Goal: Information Seeking & Learning: Learn about a topic

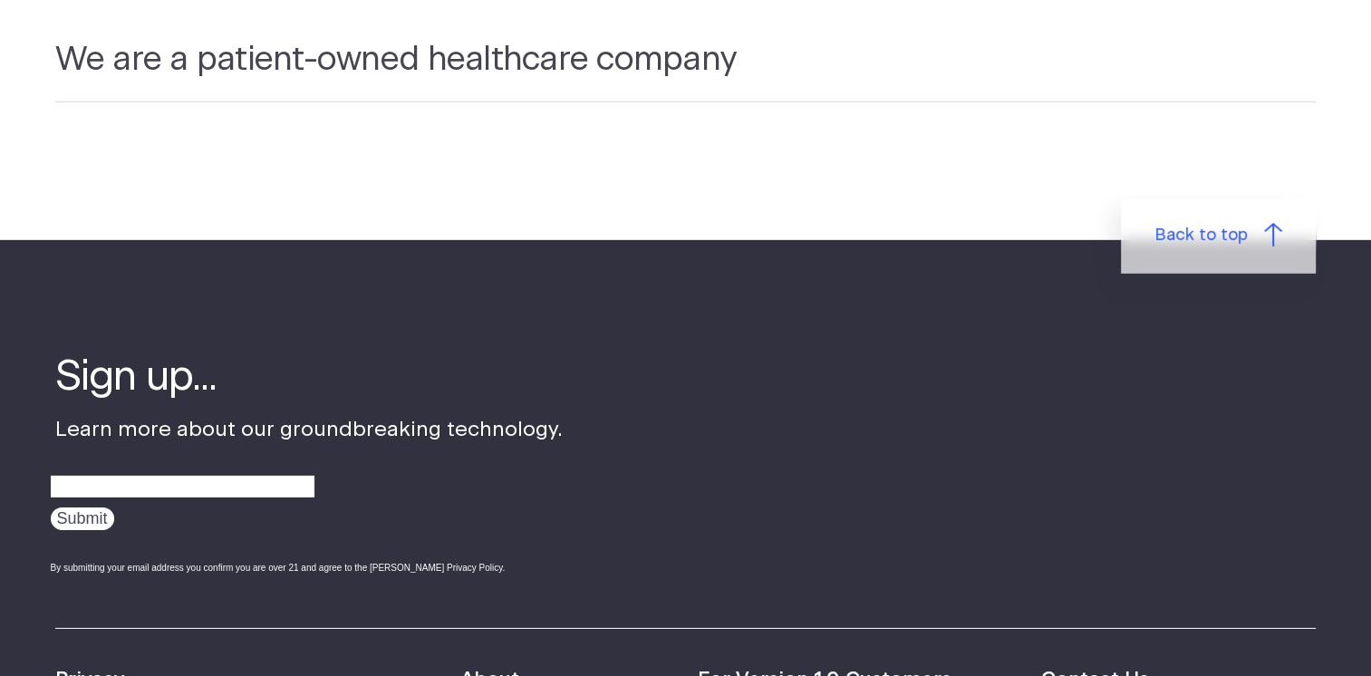
scroll to position [5799, 0]
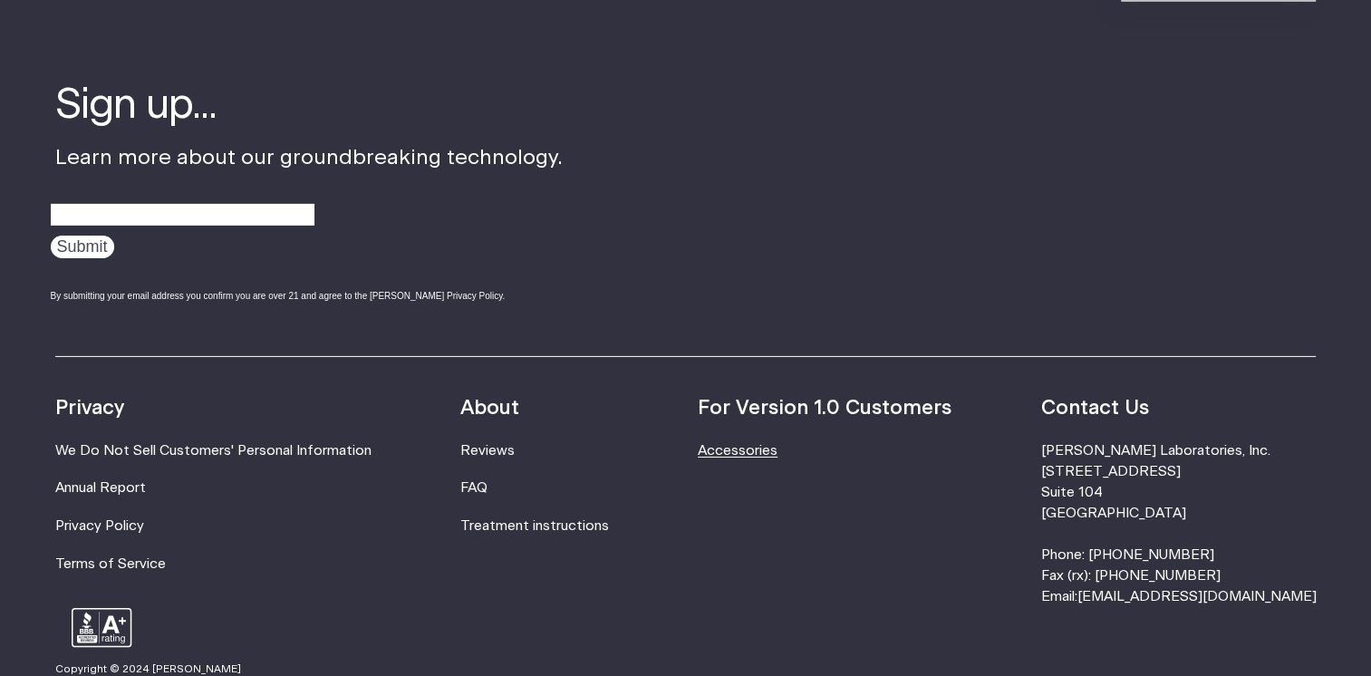
click at [777, 444] on link "Accessories" at bounding box center [738, 451] width 80 height 14
click at [502, 444] on link "Reviews" at bounding box center [487, 451] width 54 height 14
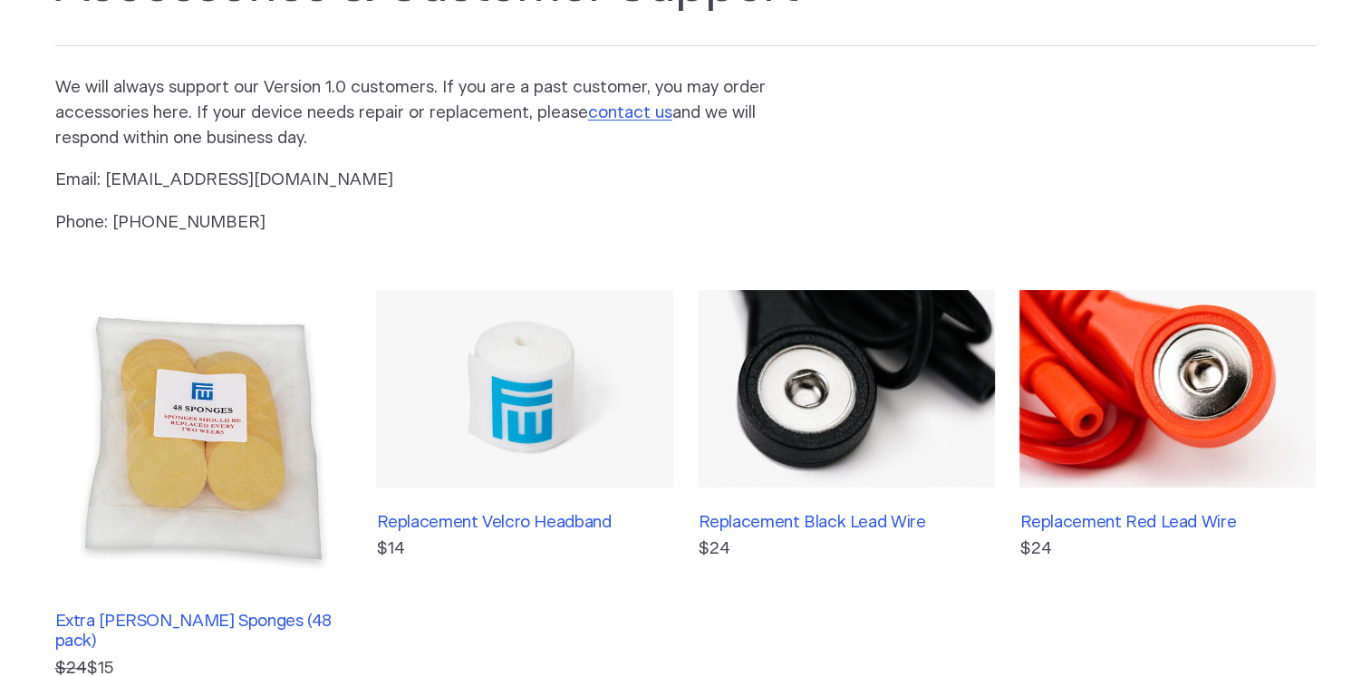
scroll to position [91, 0]
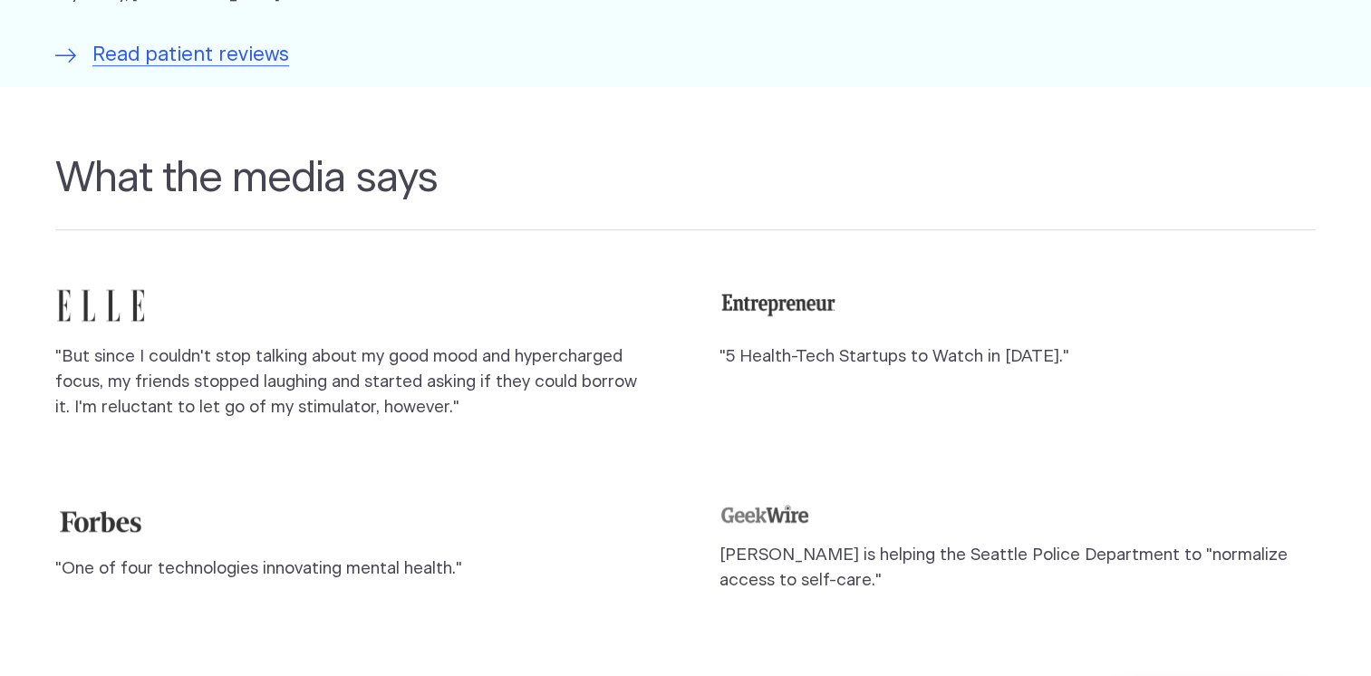
scroll to position [1450, 0]
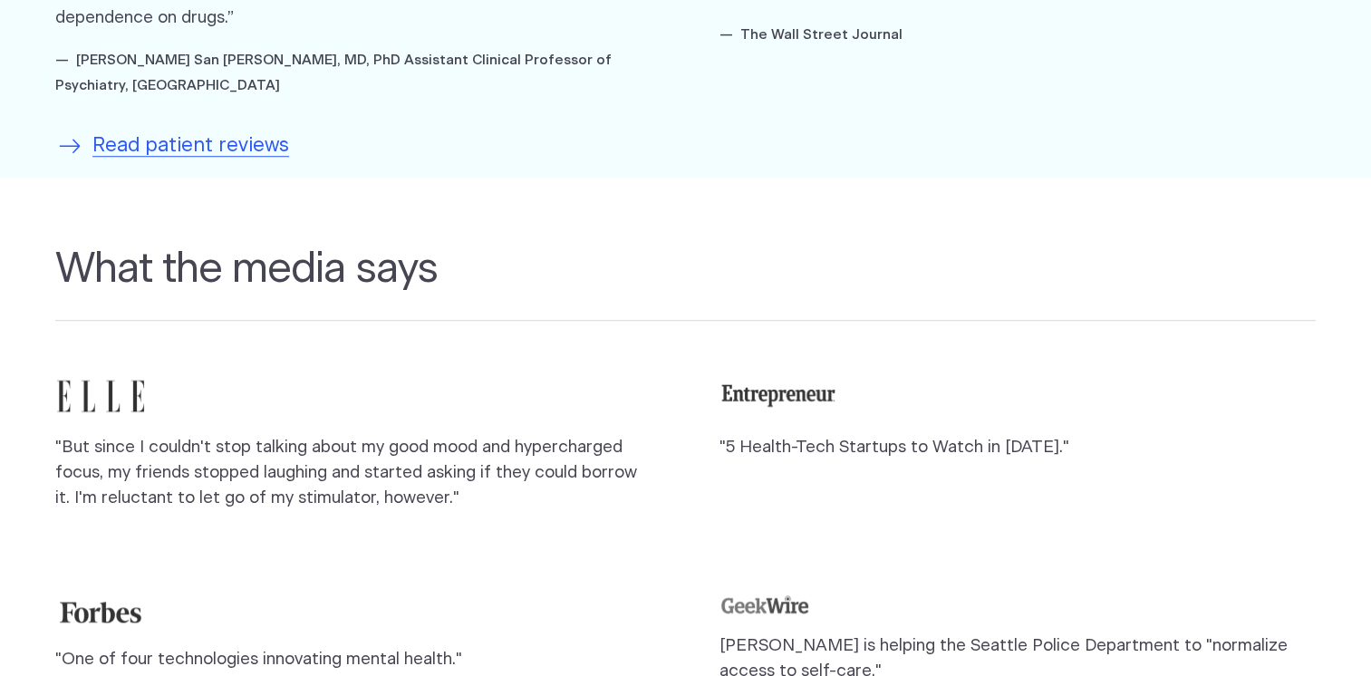
click at [183, 131] on span "Read patient reviews" at bounding box center [190, 146] width 197 height 30
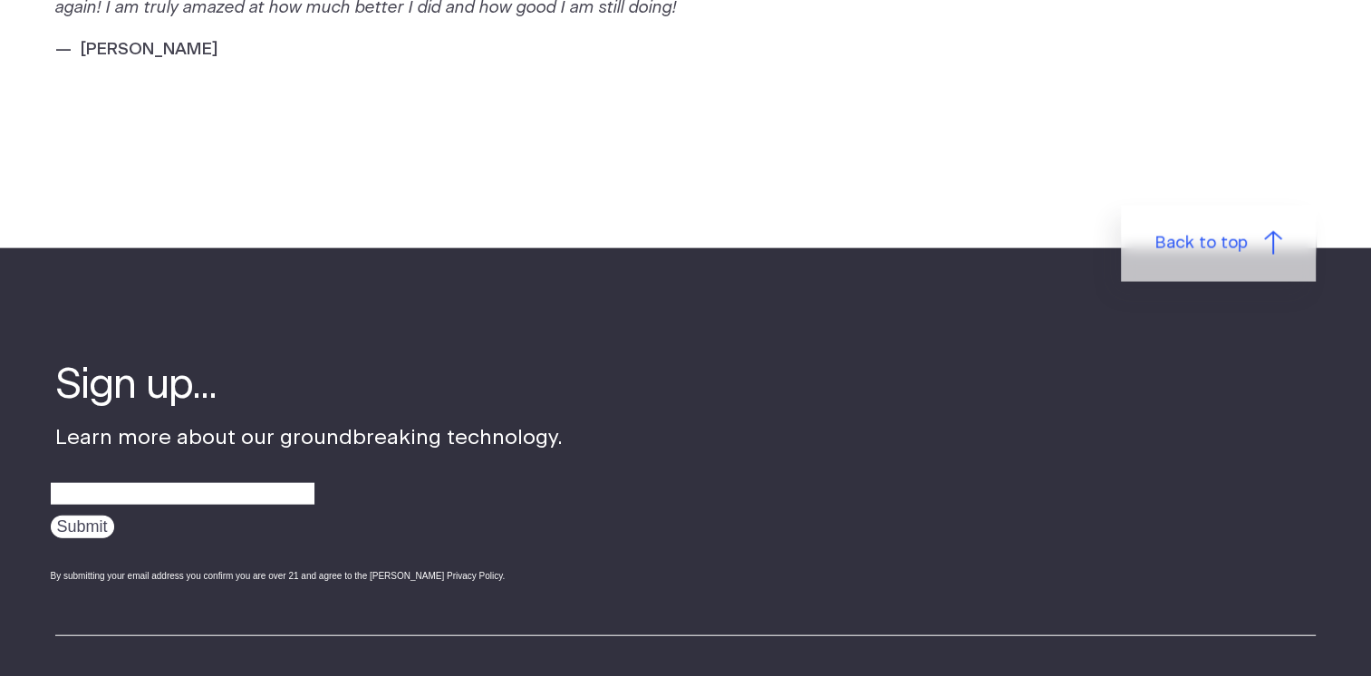
scroll to position [4349, 0]
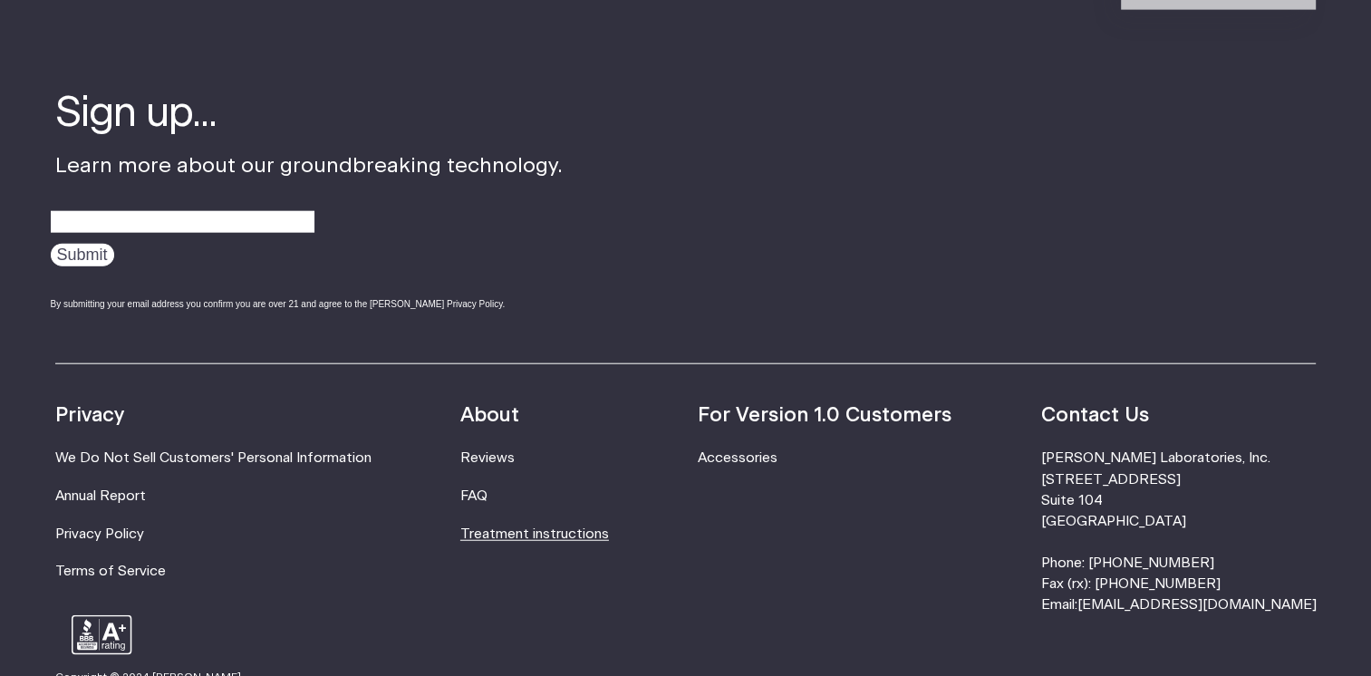
click at [520, 527] on link "Treatment instructions" at bounding box center [534, 534] width 149 height 14
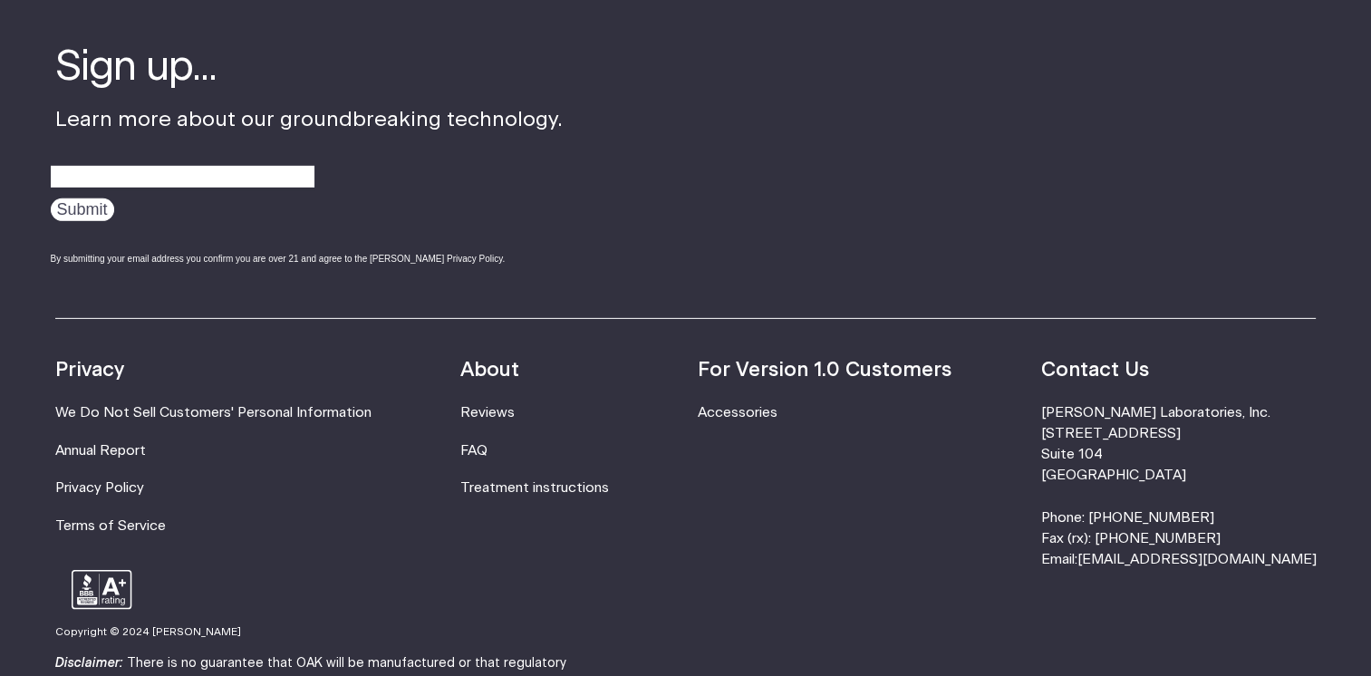
scroll to position [5799, 0]
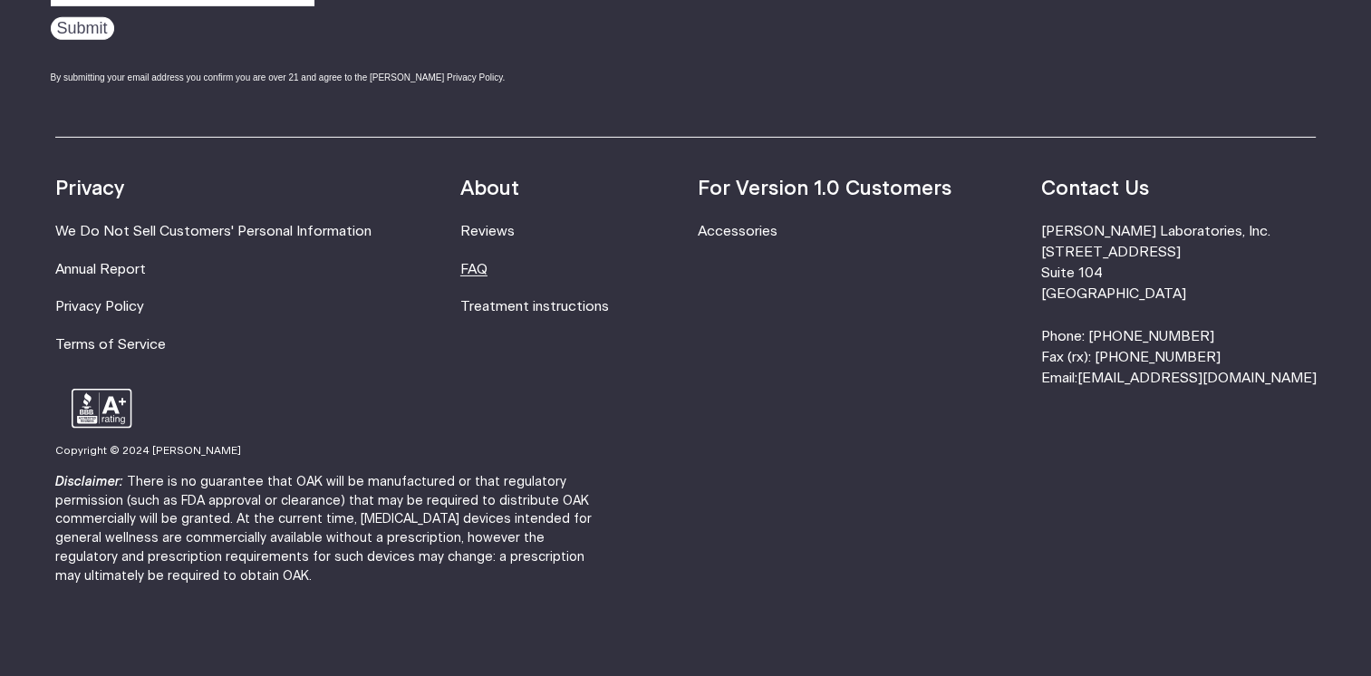
click at [488, 275] on link "FAQ" at bounding box center [473, 270] width 27 height 14
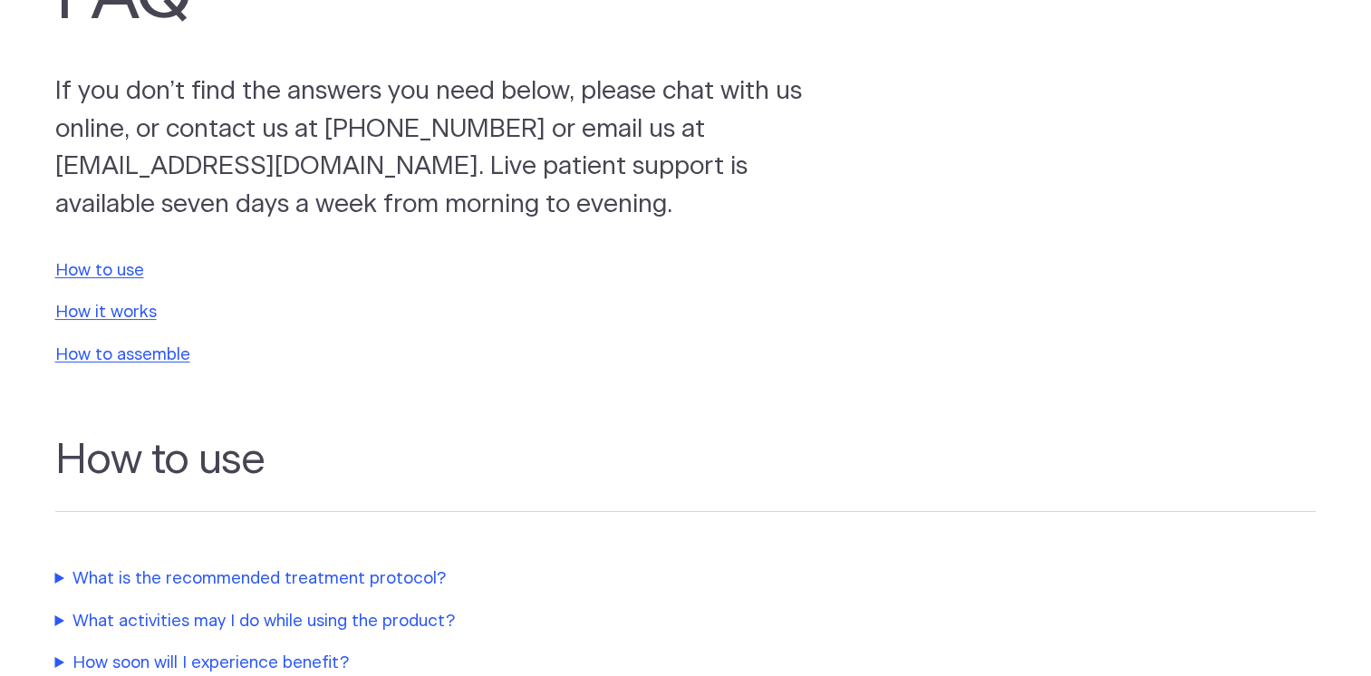
scroll to position [272, 0]
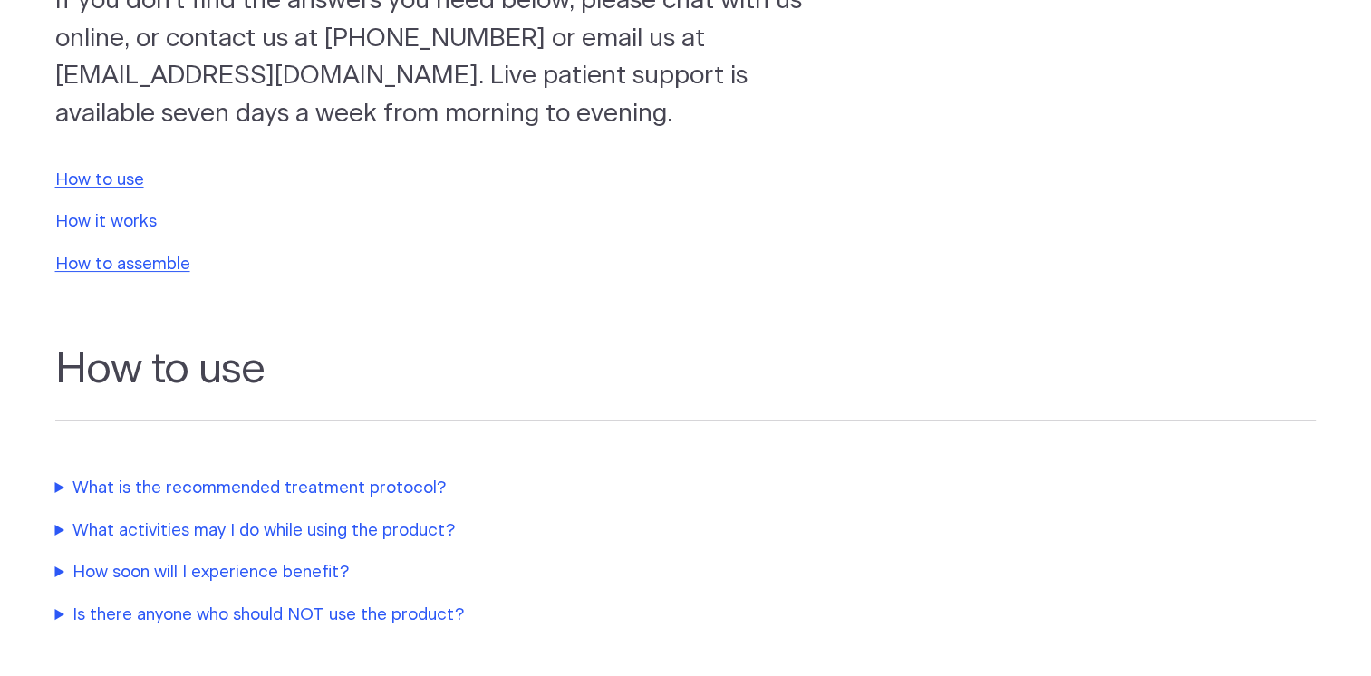
click at [143, 218] on link "How it works" at bounding box center [105, 221] width 101 height 17
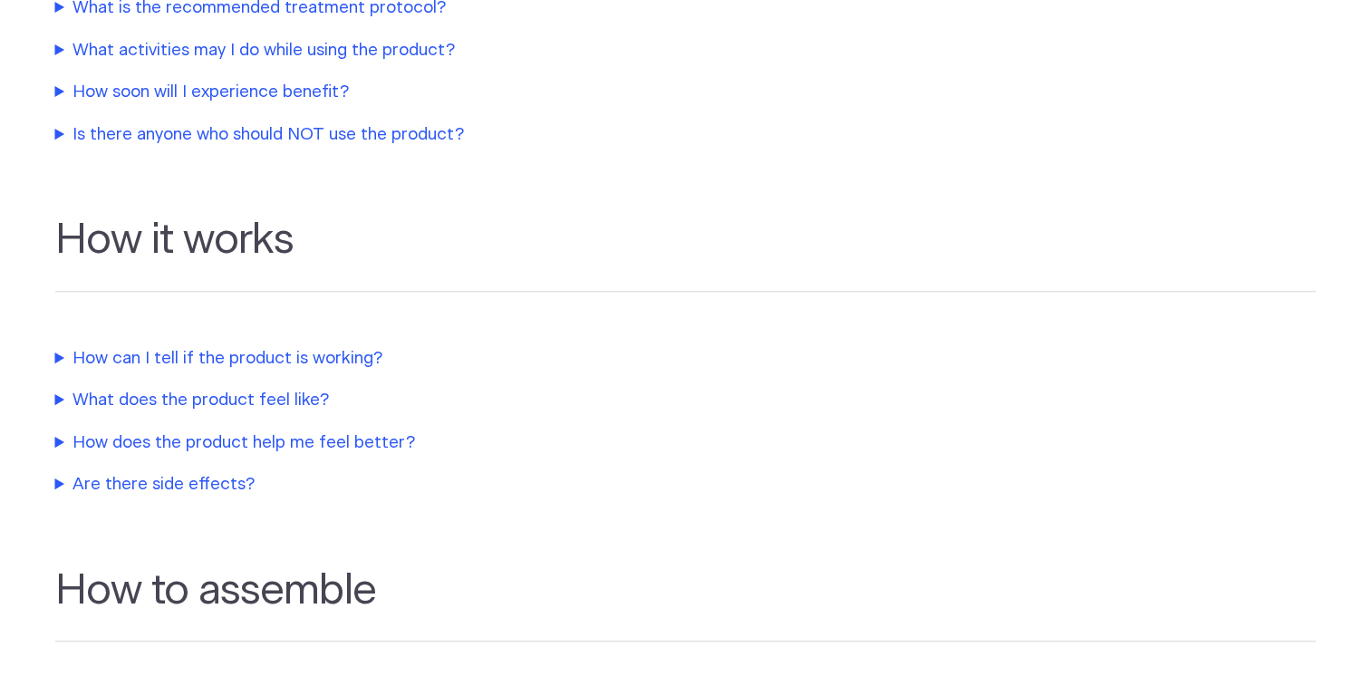
scroll to position [661, 0]
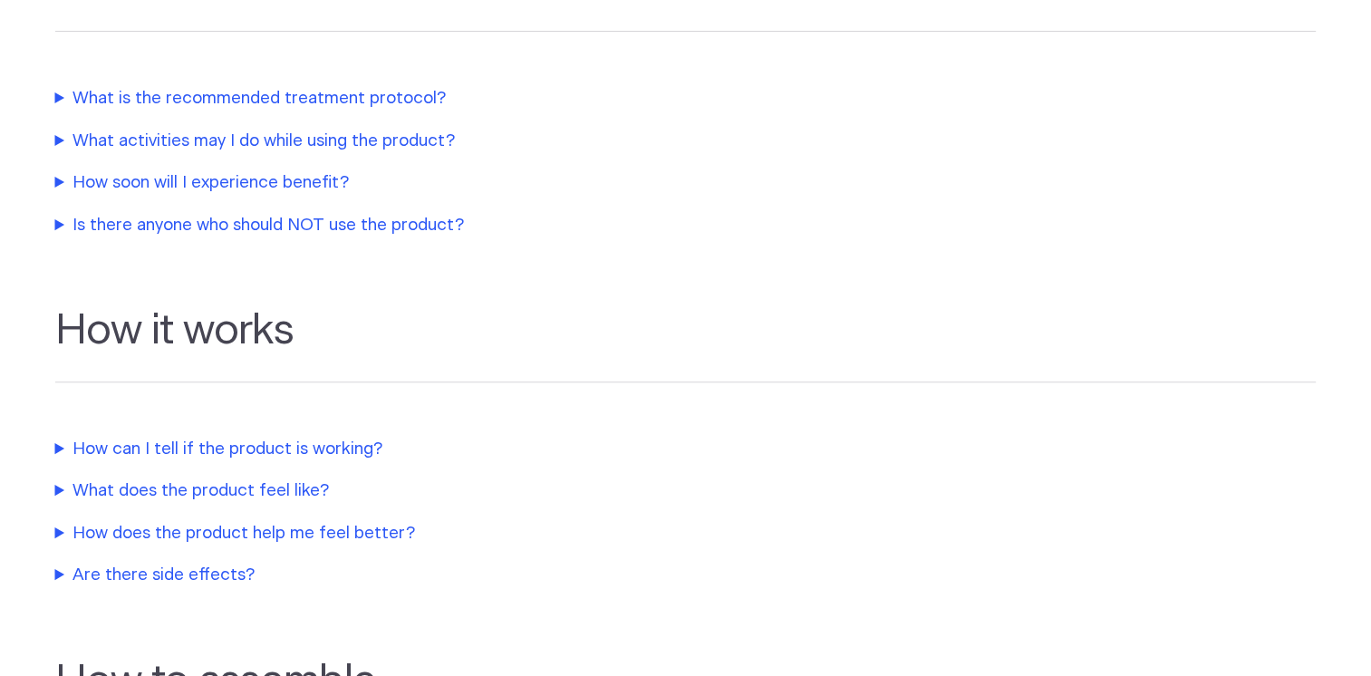
click at [248, 183] on summary "How soon will I experience benefit?" at bounding box center [435, 182] width 761 height 25
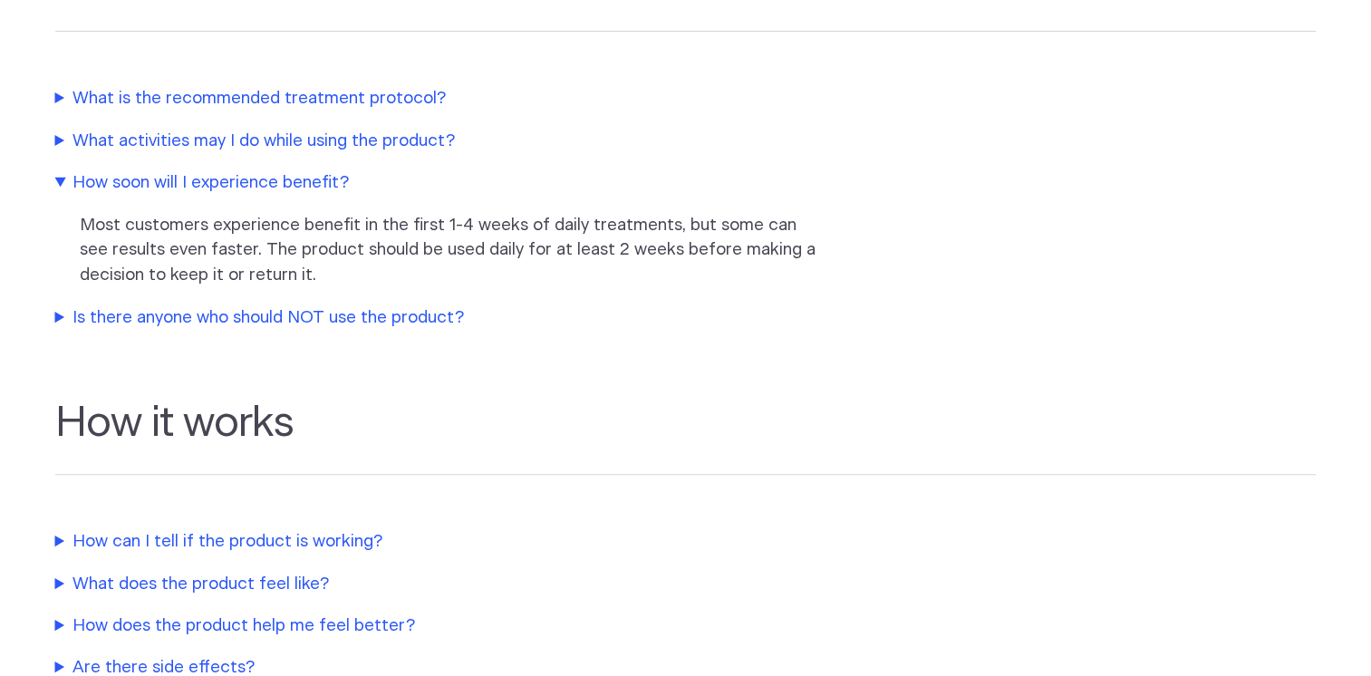
click at [182, 317] on summary "Is there anyone who should NOT use the product?" at bounding box center [435, 317] width 761 height 25
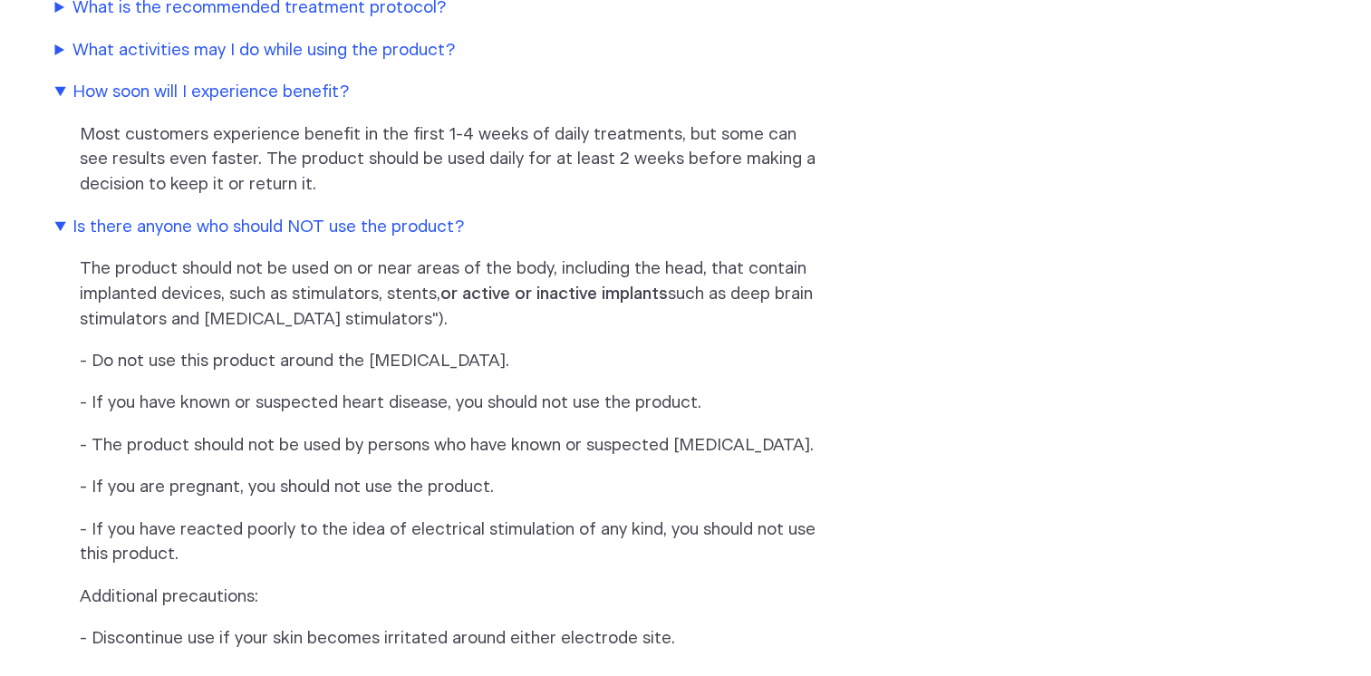
scroll to position [390, 0]
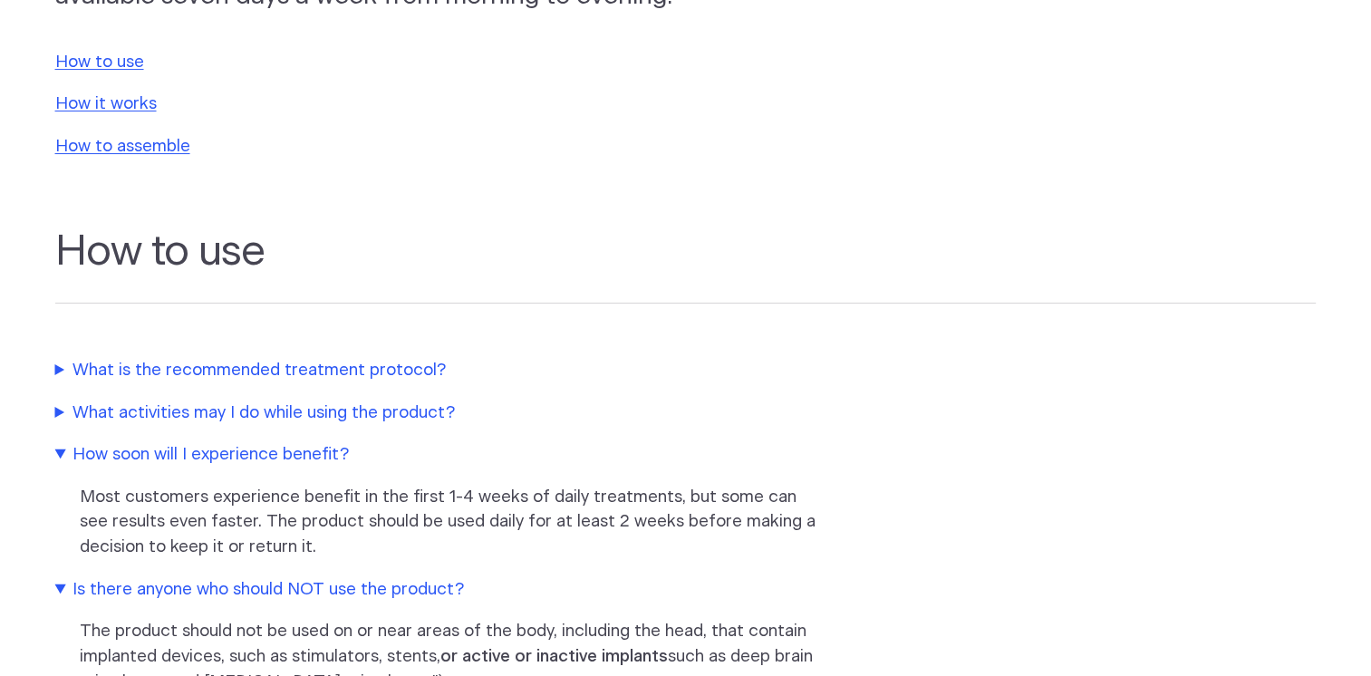
click at [208, 451] on summary "How soon will I experience benefit?" at bounding box center [435, 454] width 761 height 25
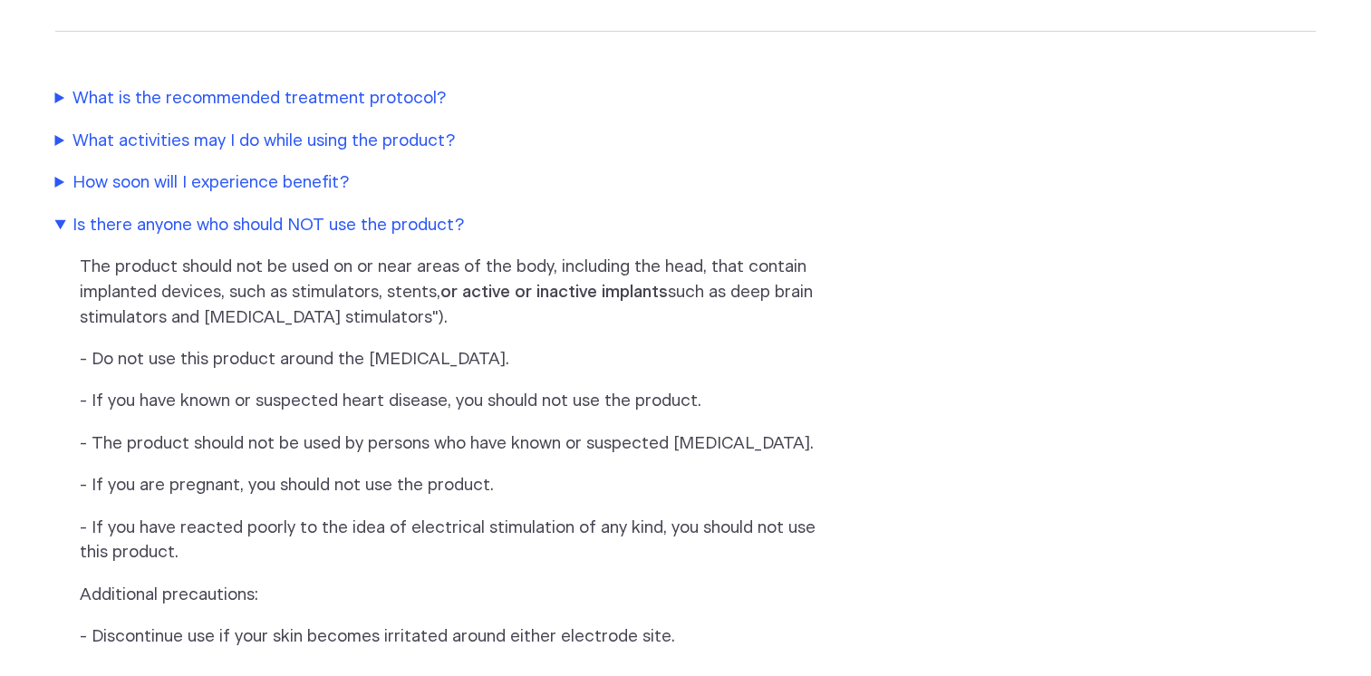
scroll to position [752, 0]
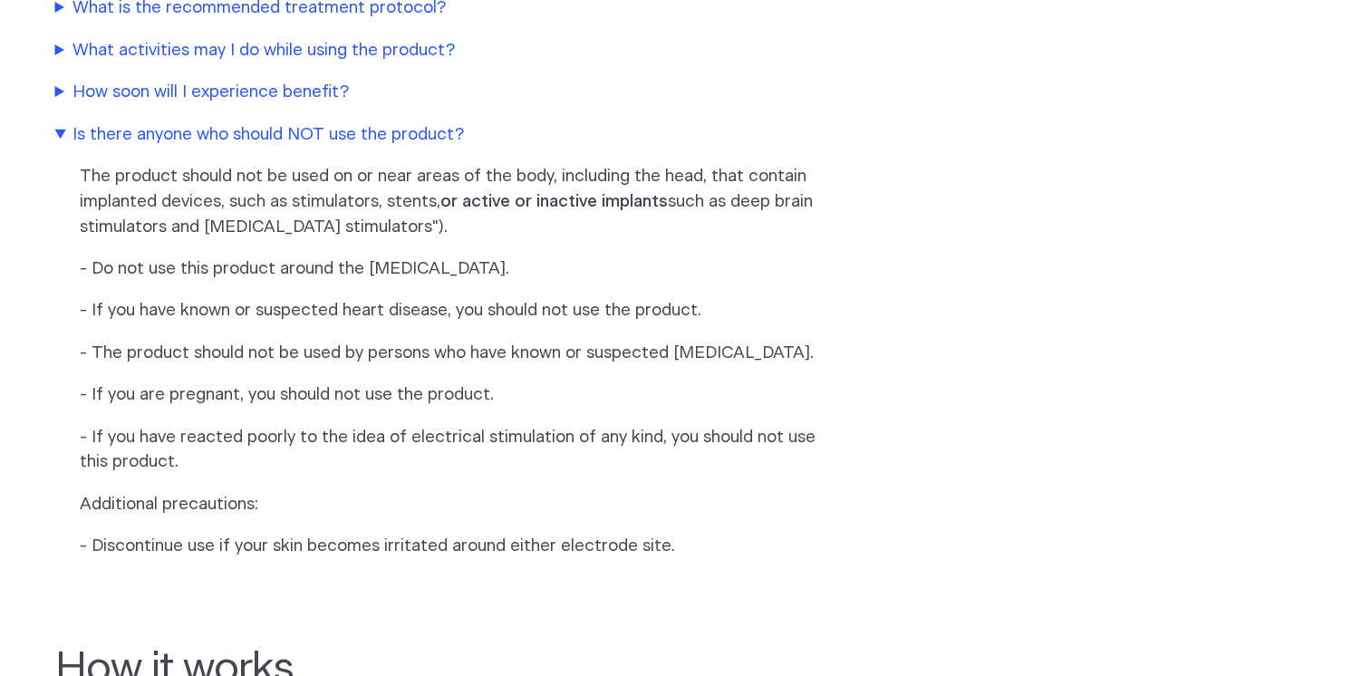
click at [161, 138] on summary "Is there anyone who should NOT use the product?" at bounding box center [435, 134] width 761 height 25
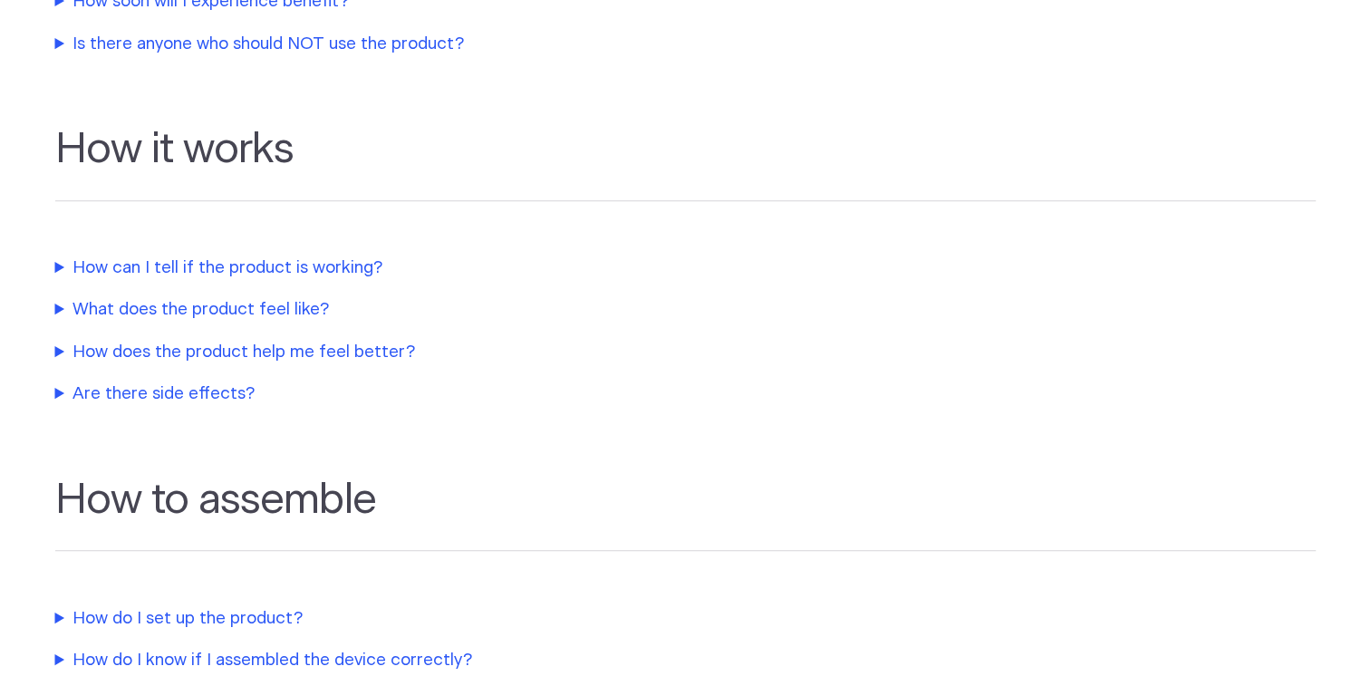
scroll to position [933, 0]
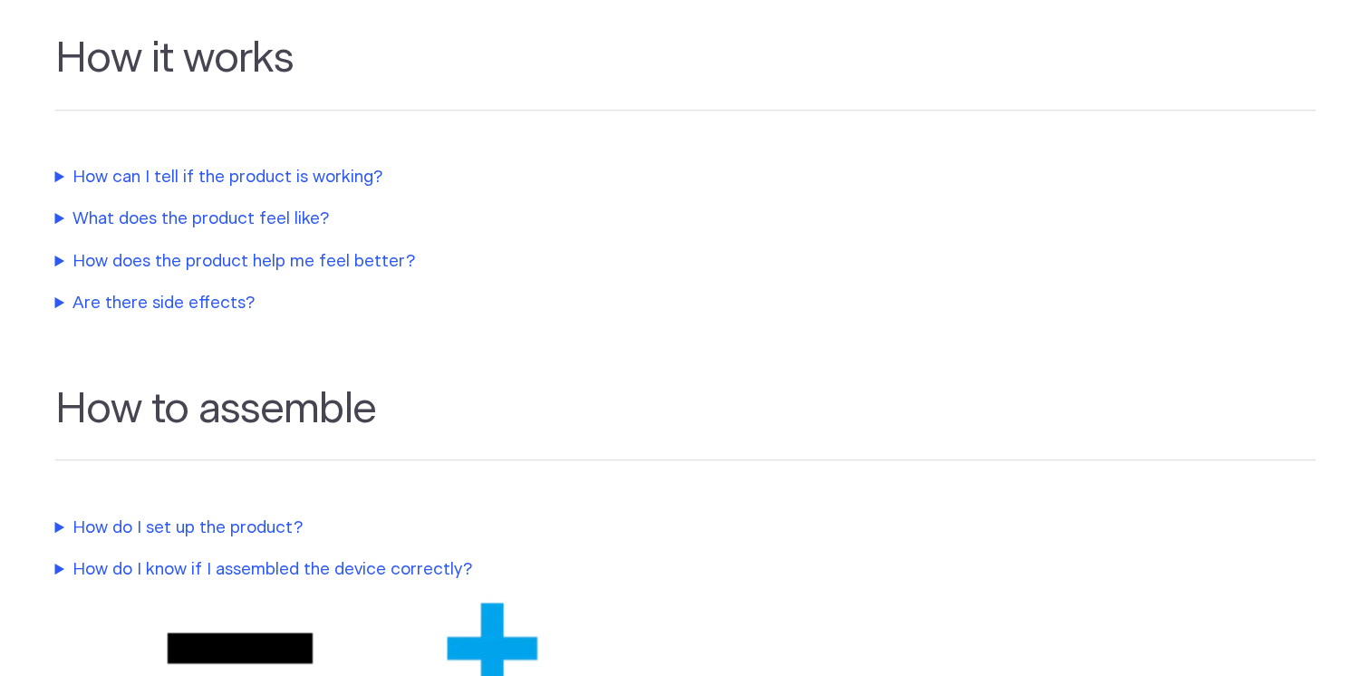
click at [266, 267] on summary "How does the product help me feel better?" at bounding box center [435, 261] width 761 height 25
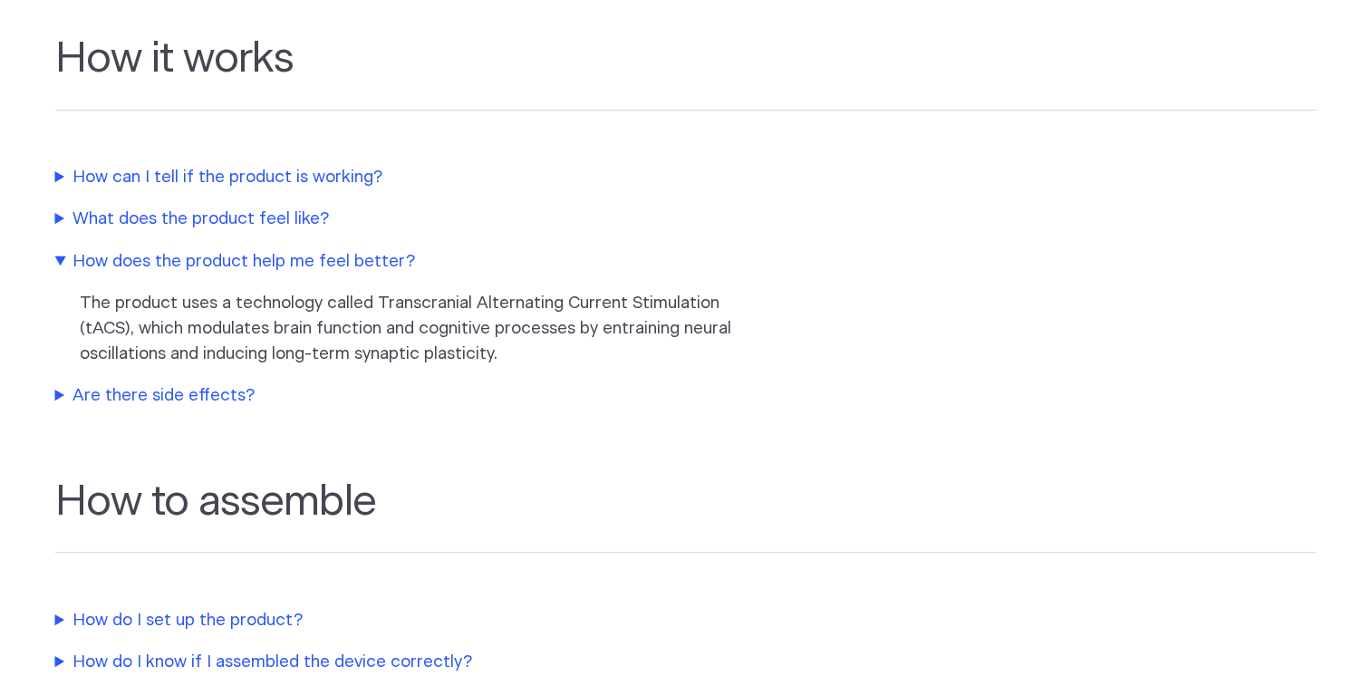
click at [240, 262] on summary "How does the product help me feel better?" at bounding box center [435, 261] width 761 height 25
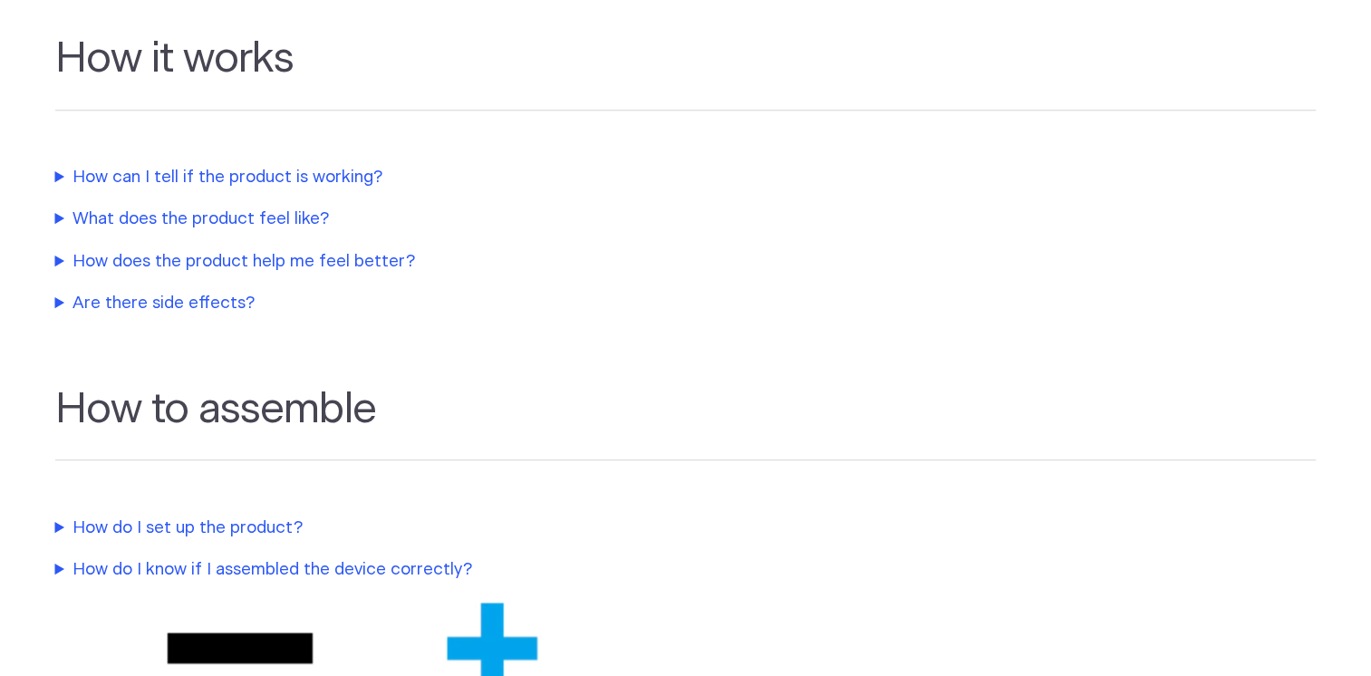
click at [187, 304] on summary "Are there side effects?" at bounding box center [435, 303] width 761 height 25
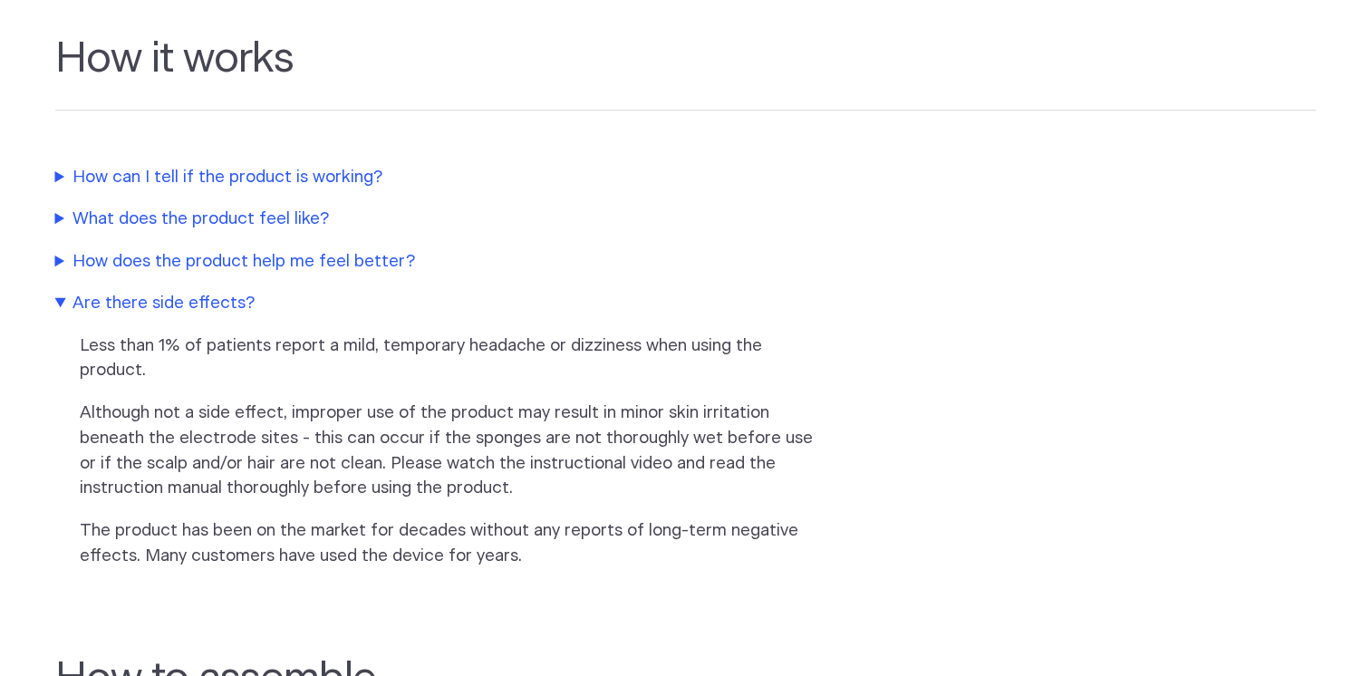
click at [163, 304] on summary "Are there side effects?" at bounding box center [435, 303] width 761 height 25
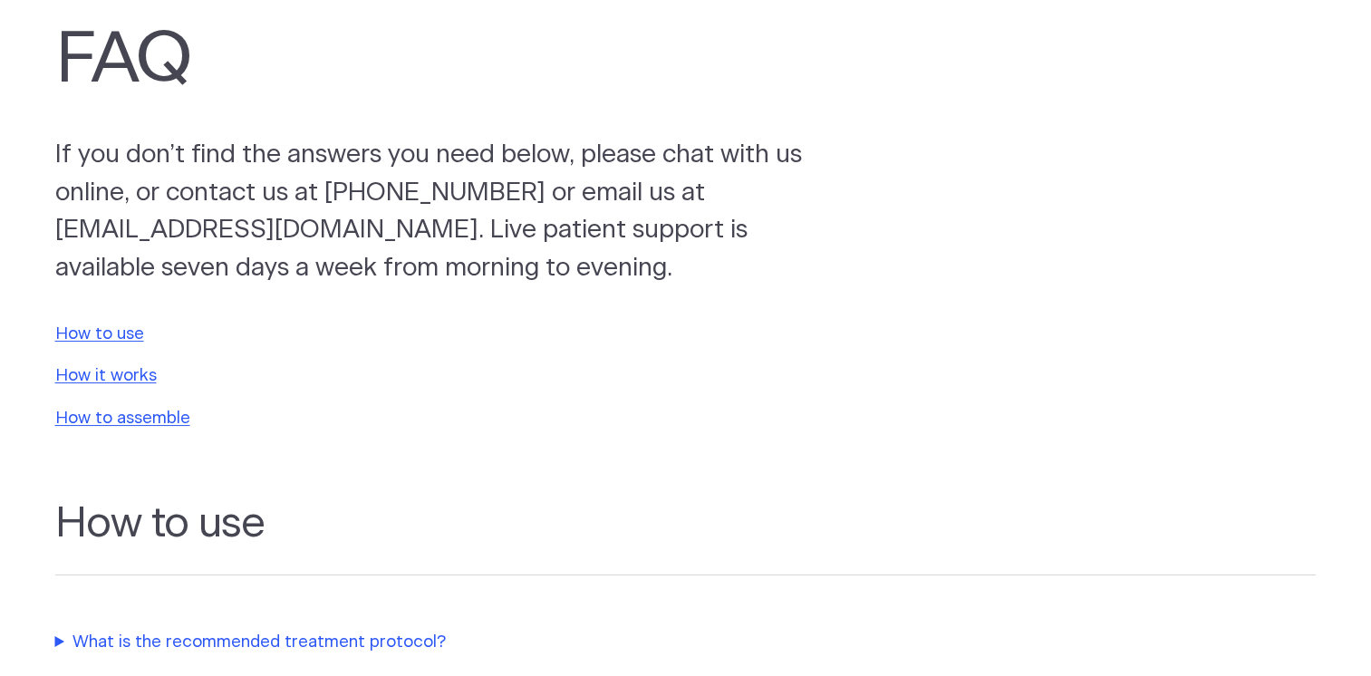
scroll to position [0, 0]
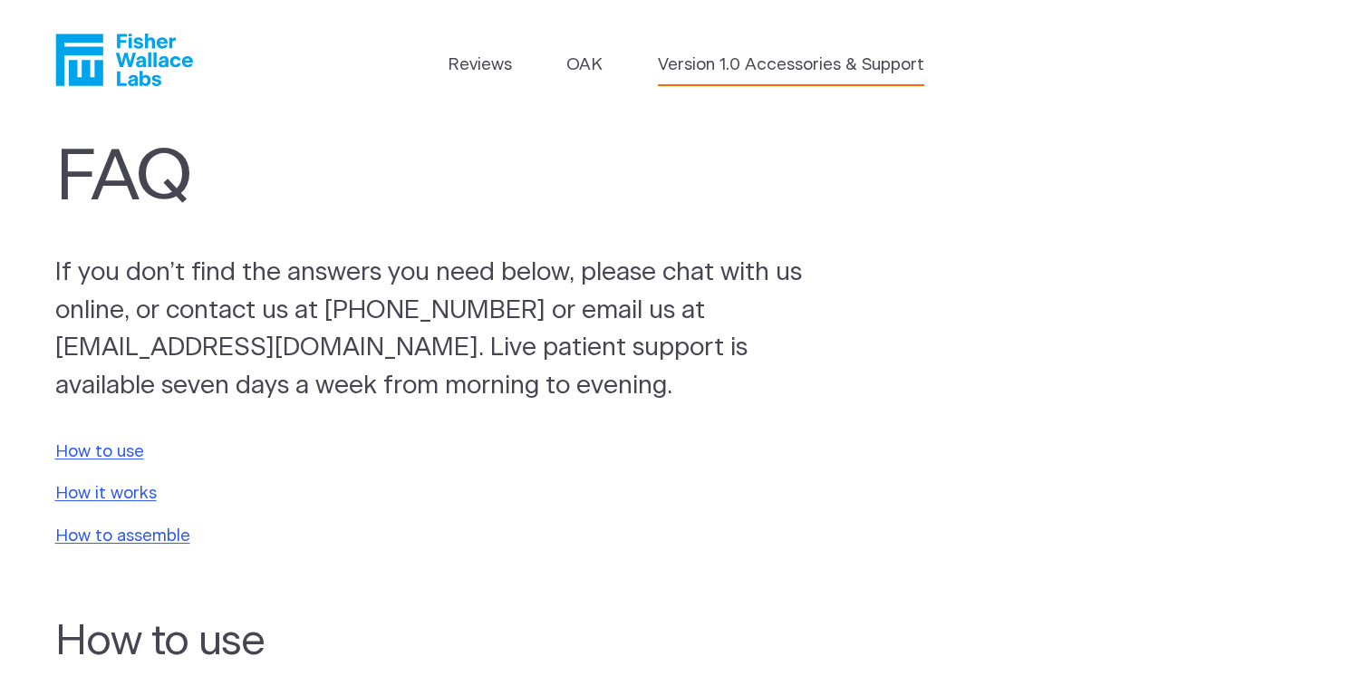
click at [703, 67] on link "Version 1.0 Accessories & Support" at bounding box center [791, 65] width 266 height 25
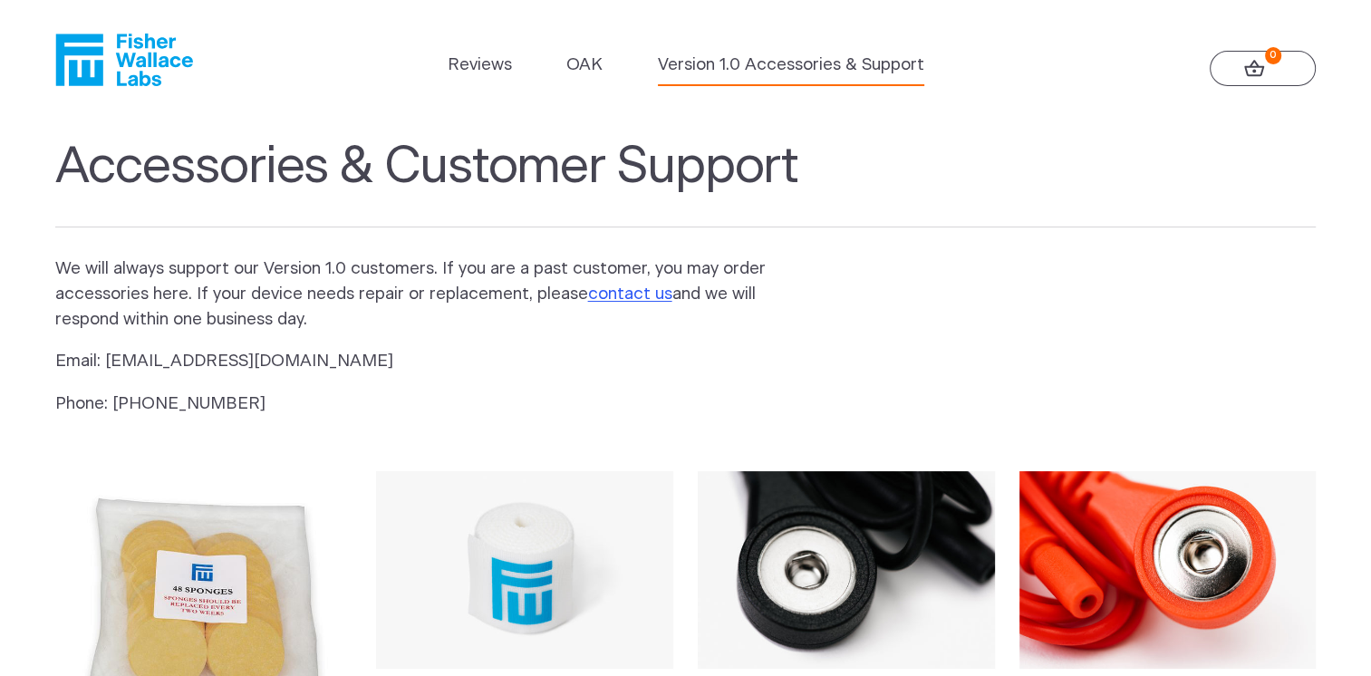
click at [703, 67] on link "Version 1.0 Accessories & Support" at bounding box center [791, 65] width 266 height 25
click at [589, 65] on link "OAK" at bounding box center [584, 65] width 36 height 25
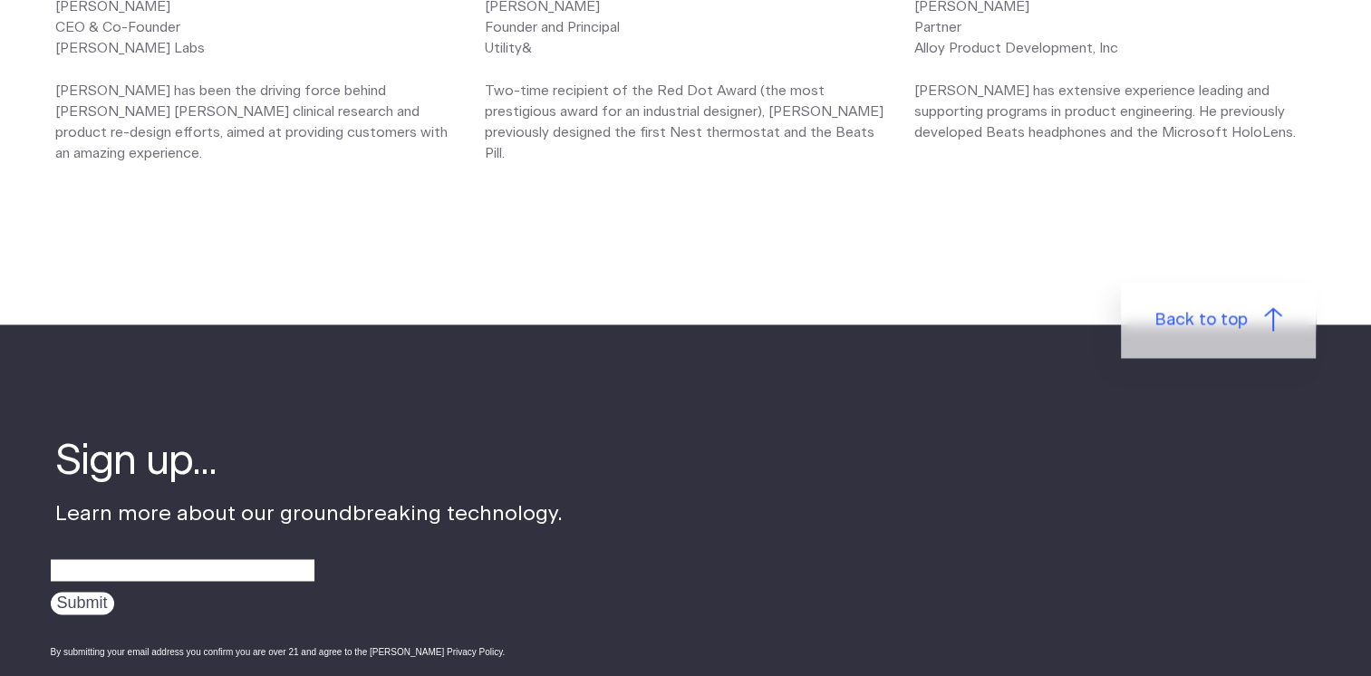
scroll to position [2990, 0]
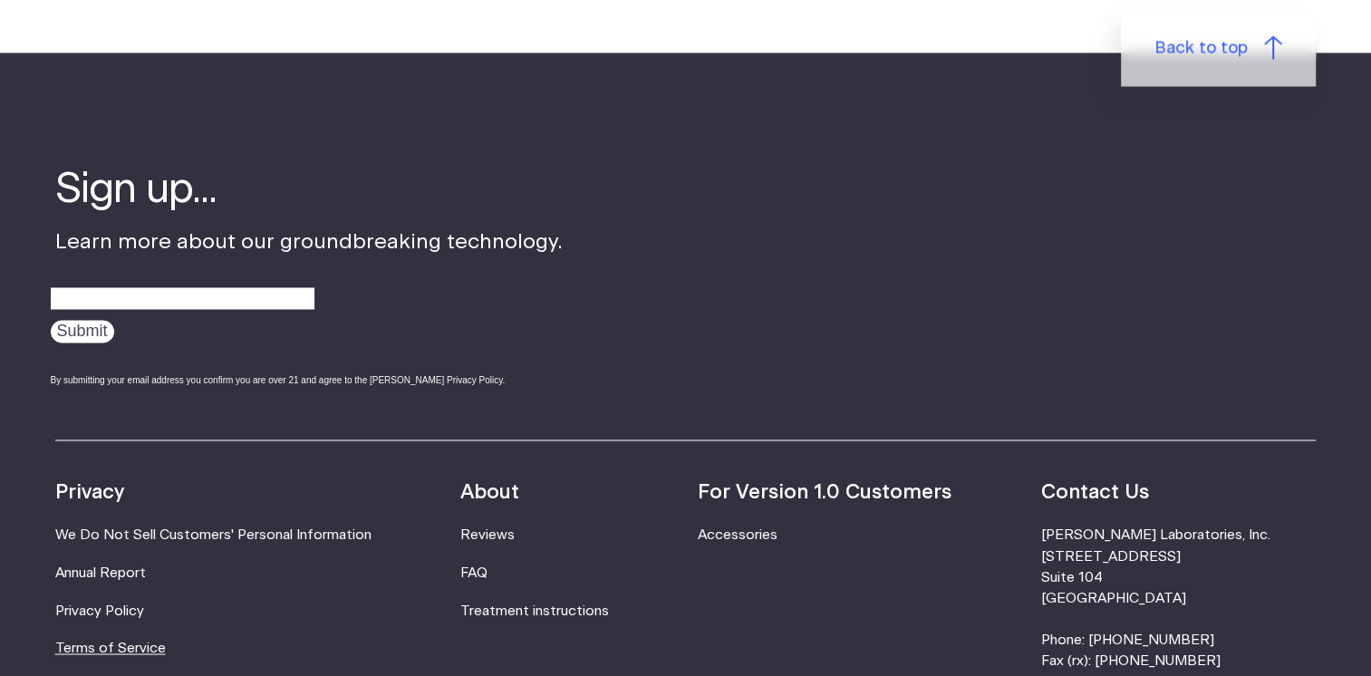
click at [138, 652] on link "Terms of Service" at bounding box center [110, 648] width 111 height 14
click at [1269, 42] on icon at bounding box center [1273, 47] width 18 height 24
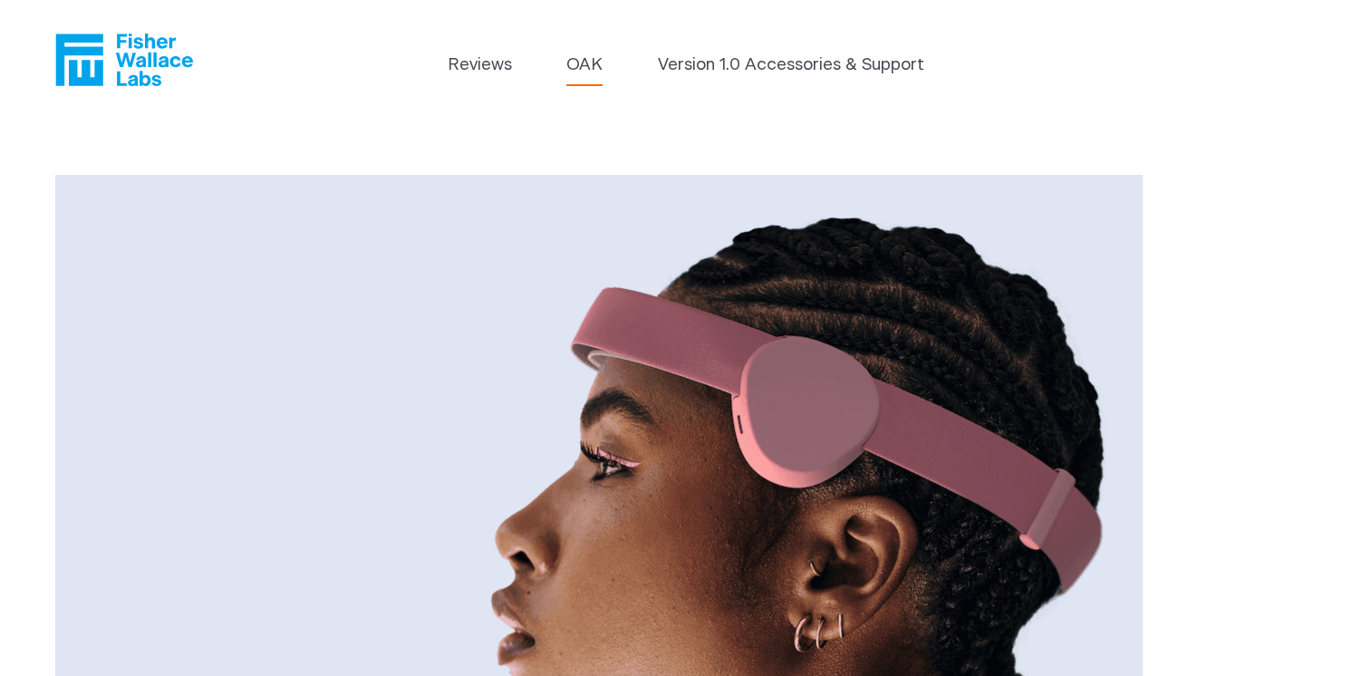
scroll to position [2990, 0]
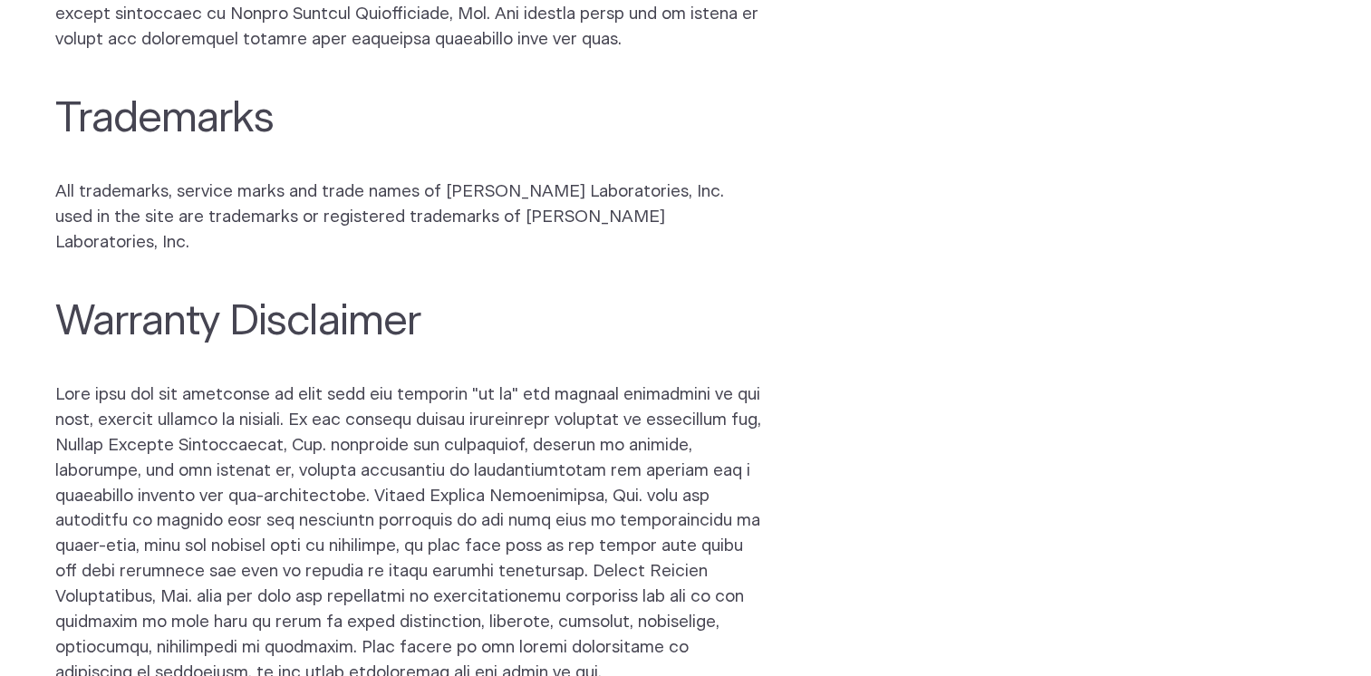
scroll to position [453, 0]
